Goal: Task Accomplishment & Management: Use online tool/utility

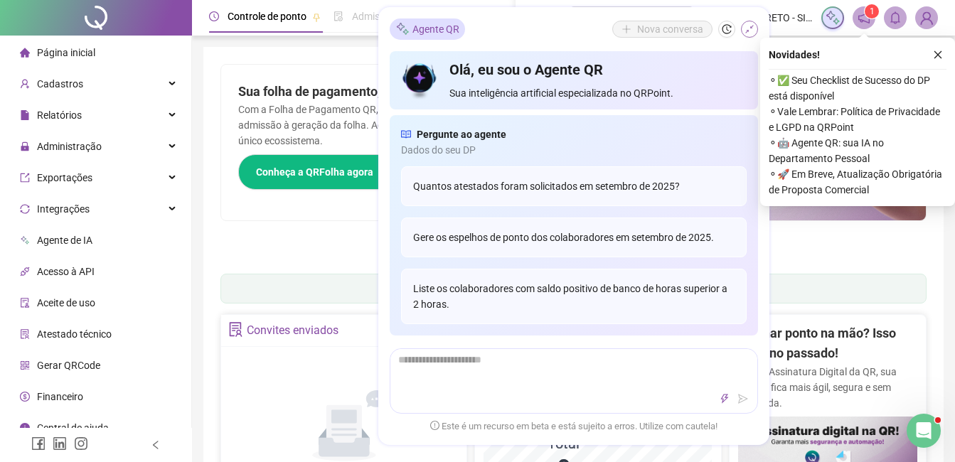
click at [745, 33] on icon "shrink" at bounding box center [750, 29] width 10 height 10
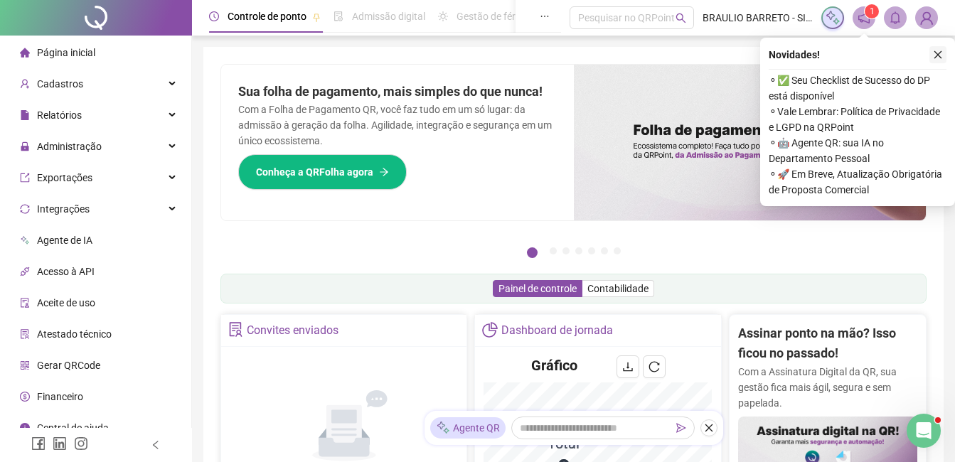
click at [937, 53] on icon "close" at bounding box center [938, 55] width 10 height 10
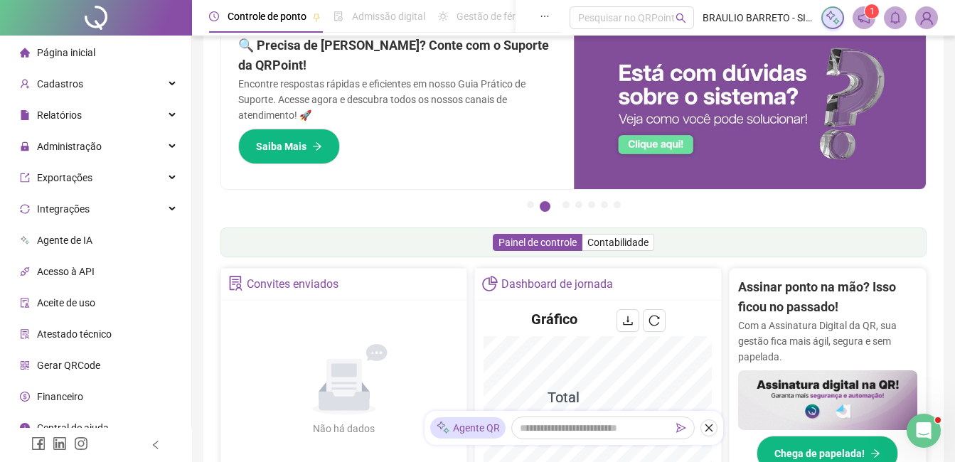
scroll to position [71, 0]
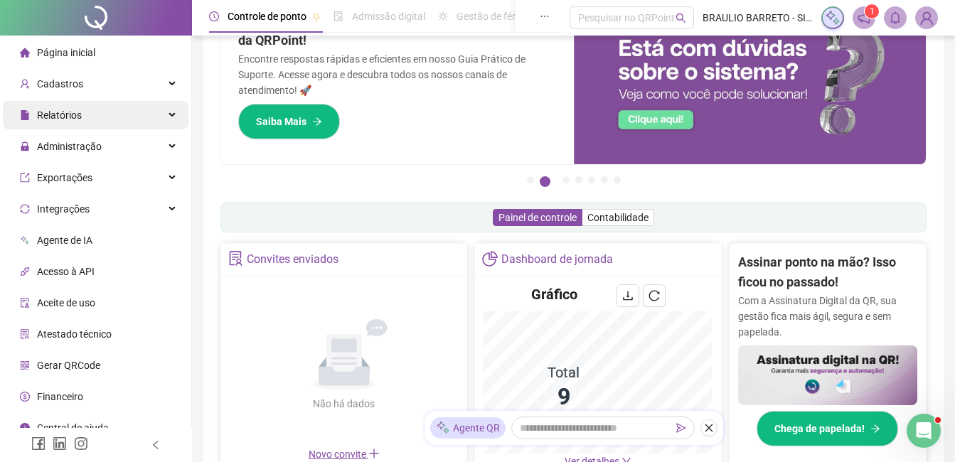
click at [117, 117] on div "Relatórios" at bounding box center [96, 115] width 186 height 28
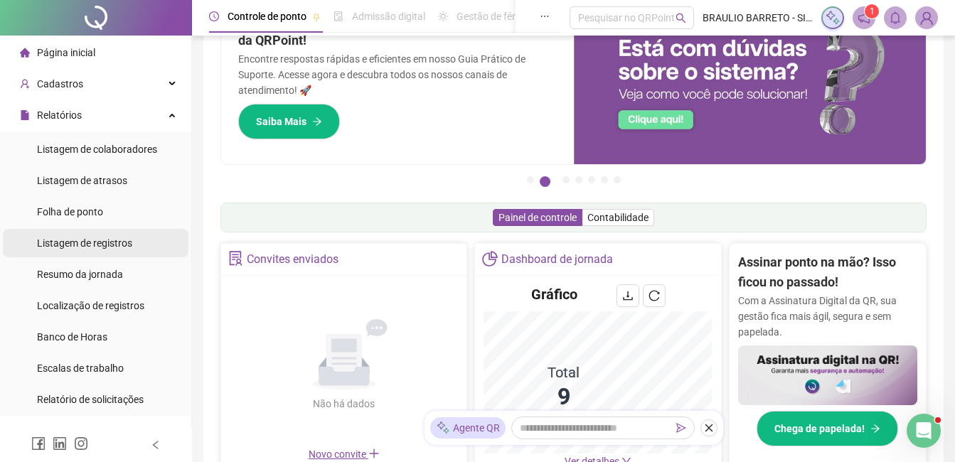
click at [112, 242] on span "Listagem de registros" at bounding box center [84, 243] width 95 height 11
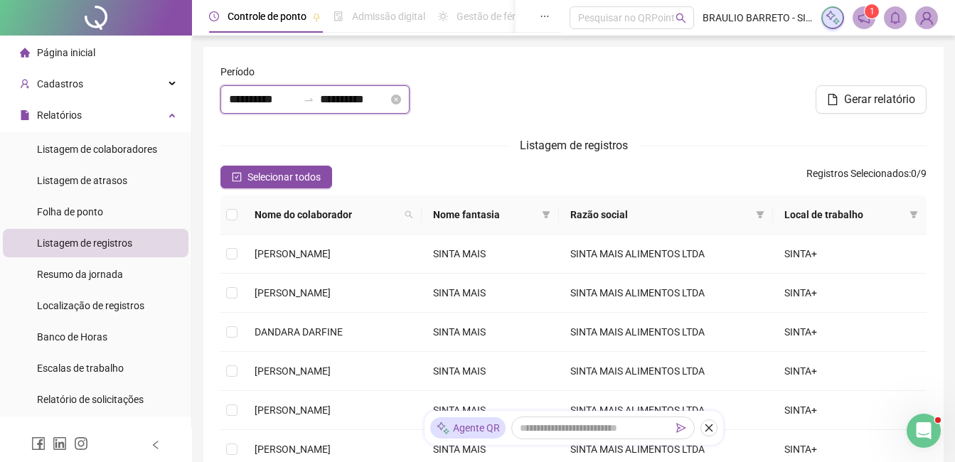
click at [262, 97] on input "**********" at bounding box center [263, 99] width 68 height 17
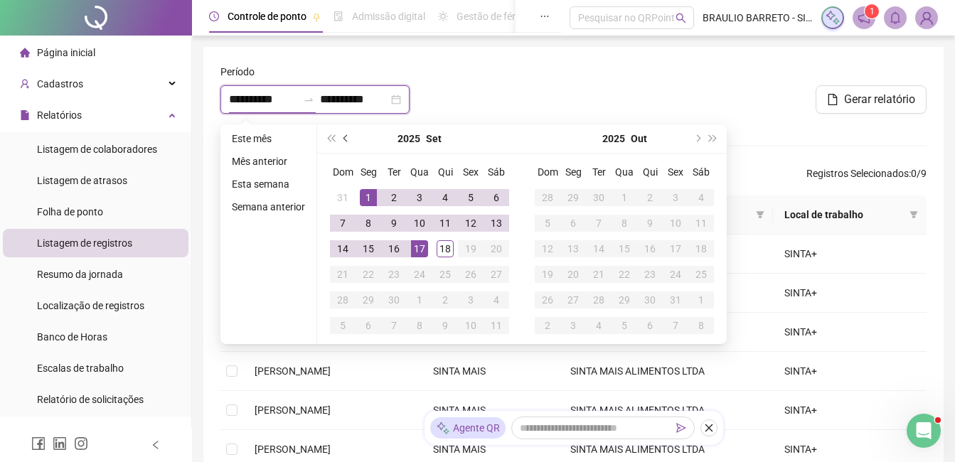
type input "**********"
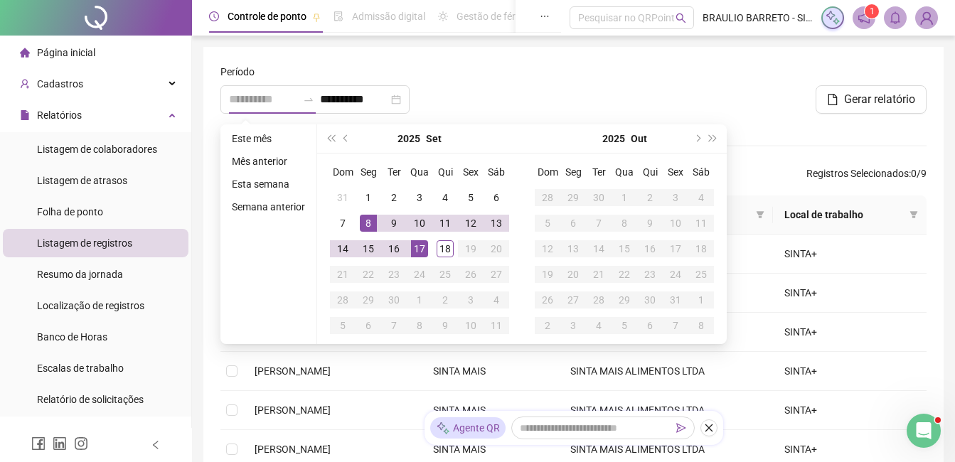
click at [369, 228] on div "8" at bounding box center [368, 223] width 17 height 17
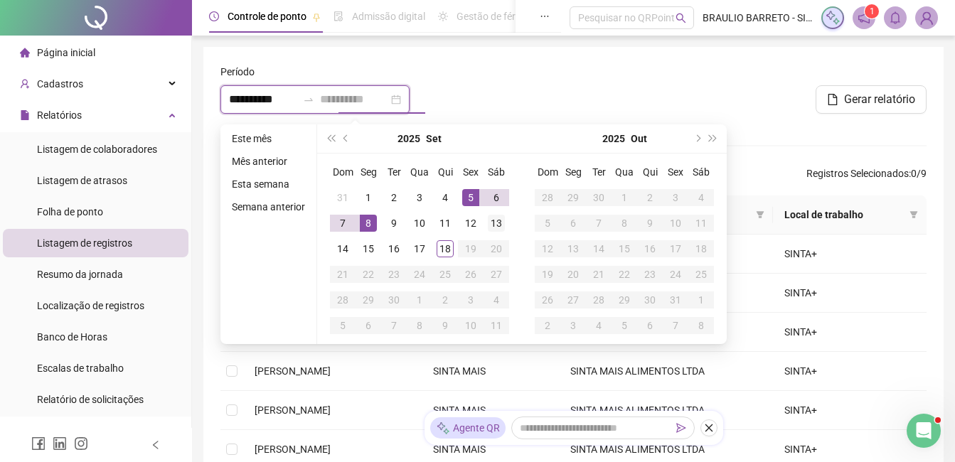
type input "**********"
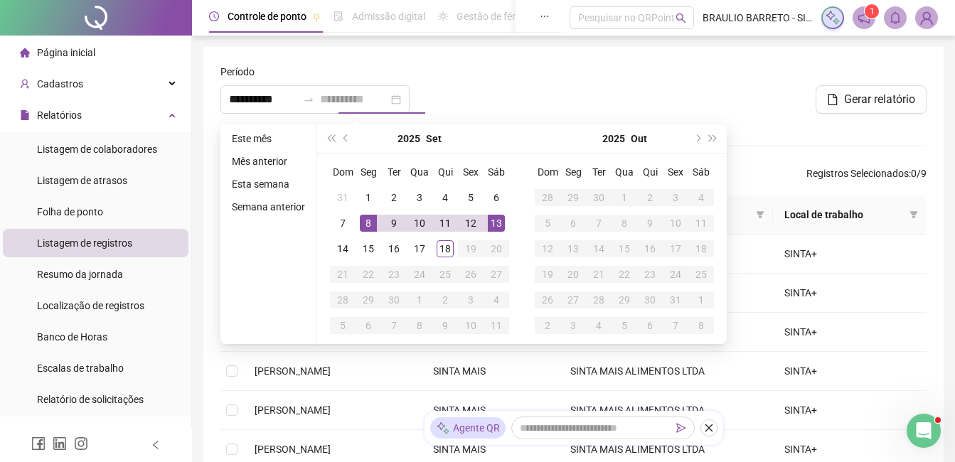
click at [494, 216] on div "13" at bounding box center [496, 223] width 17 height 17
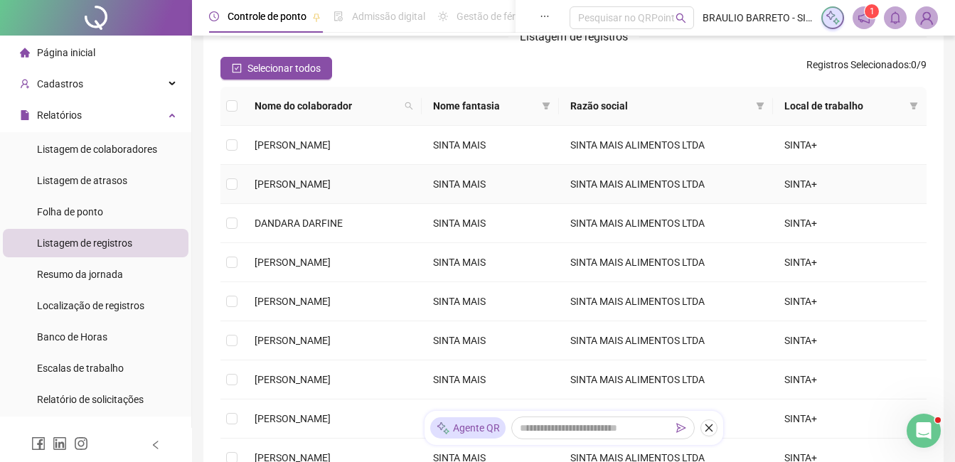
scroll to position [142, 0]
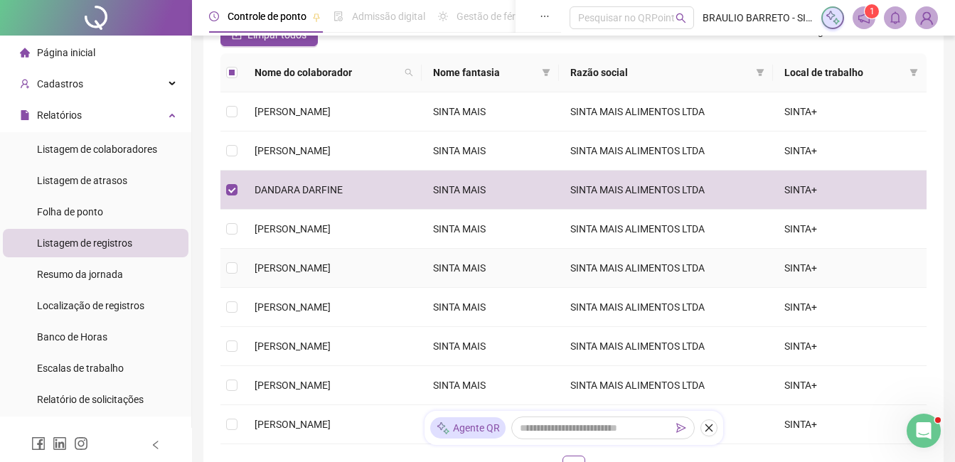
click at [225, 267] on td at bounding box center [231, 268] width 23 height 39
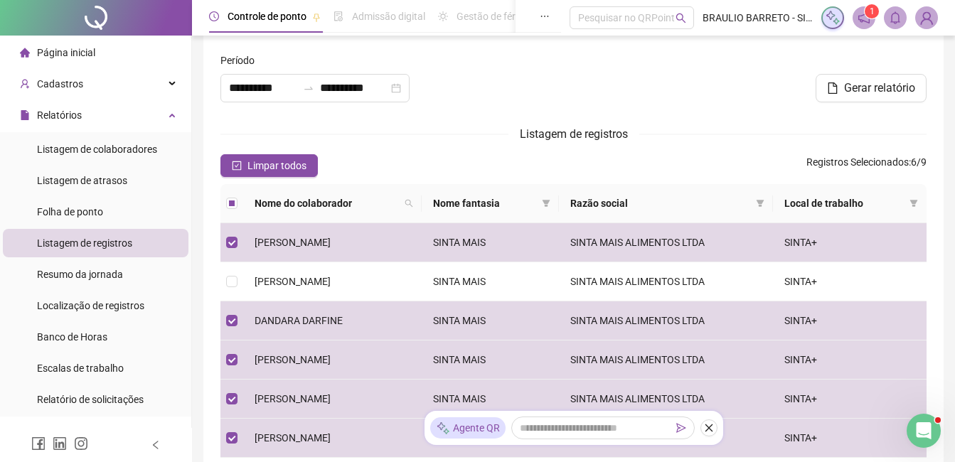
scroll to position [0, 0]
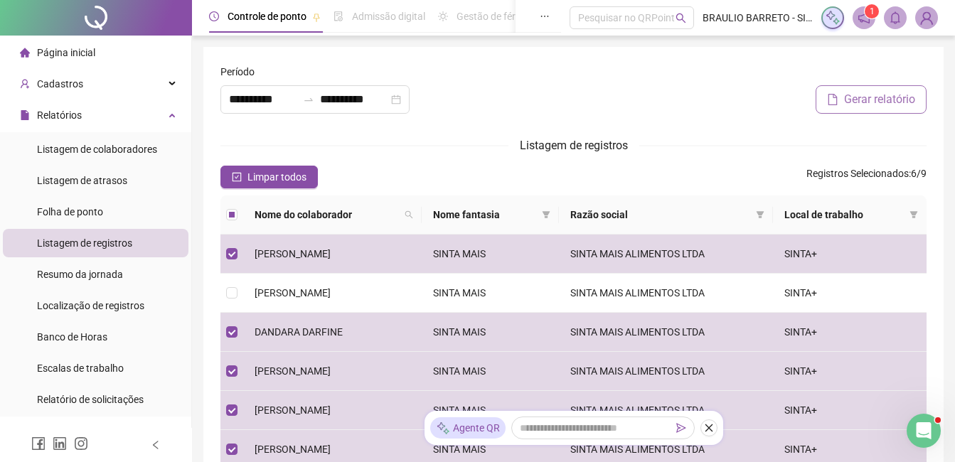
click at [859, 88] on button "Gerar relatório" at bounding box center [871, 99] width 111 height 28
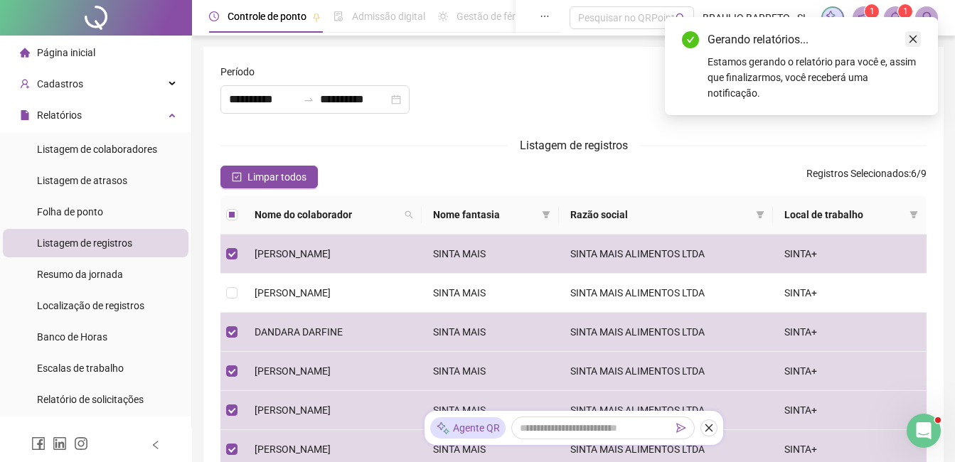
click at [909, 37] on icon "close" at bounding box center [913, 39] width 10 height 10
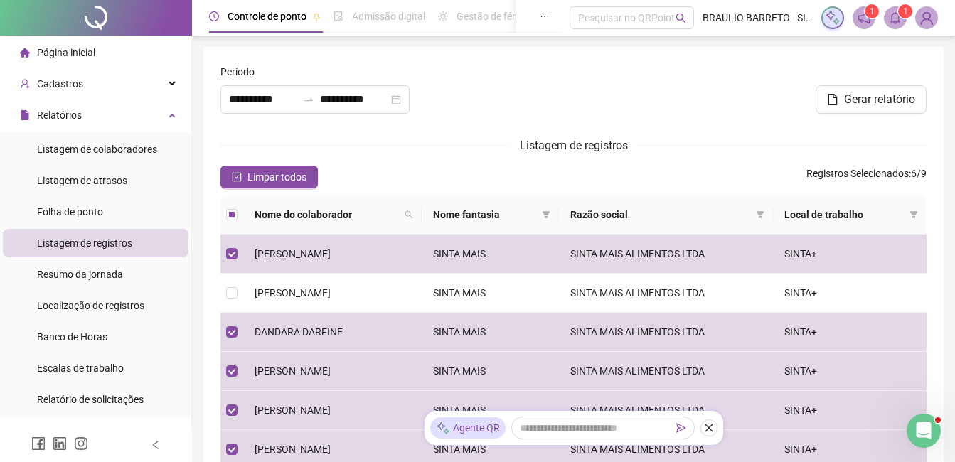
click at [900, 17] on sup "1" at bounding box center [905, 11] width 14 height 14
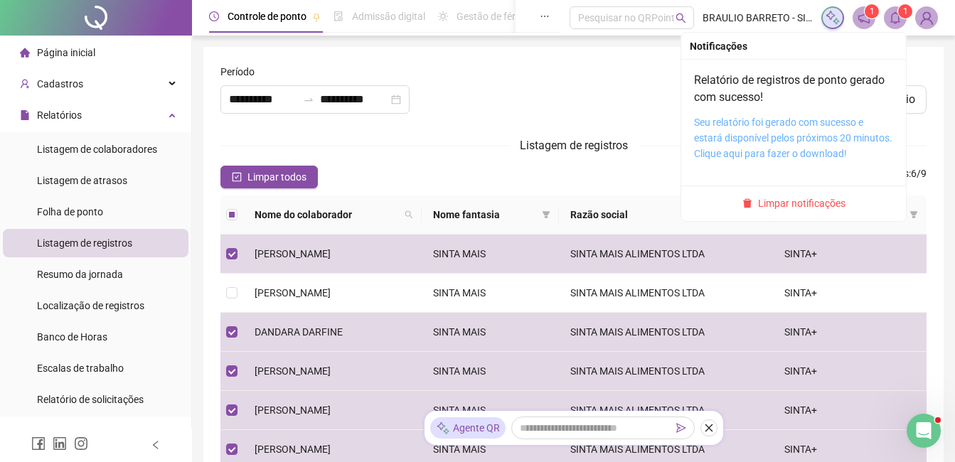
click at [808, 148] on link "Seu relatório foi gerado com sucesso e estará disponível pelos próximos 20 minu…" at bounding box center [793, 138] width 198 height 43
